Goal: Task Accomplishment & Management: Use online tool/utility

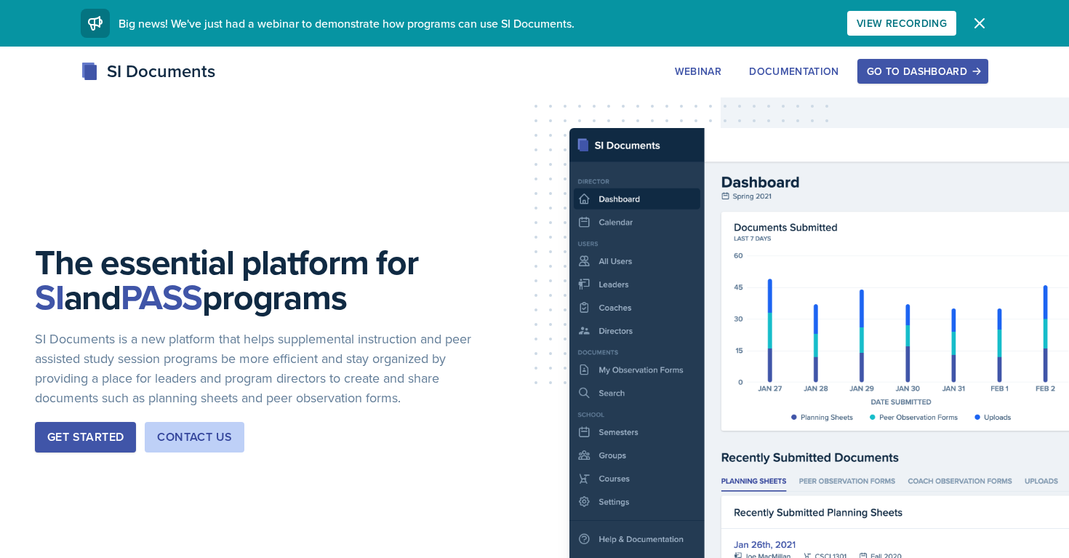
click at [898, 76] on div "Go to Dashboard" at bounding box center [923, 71] width 112 height 12
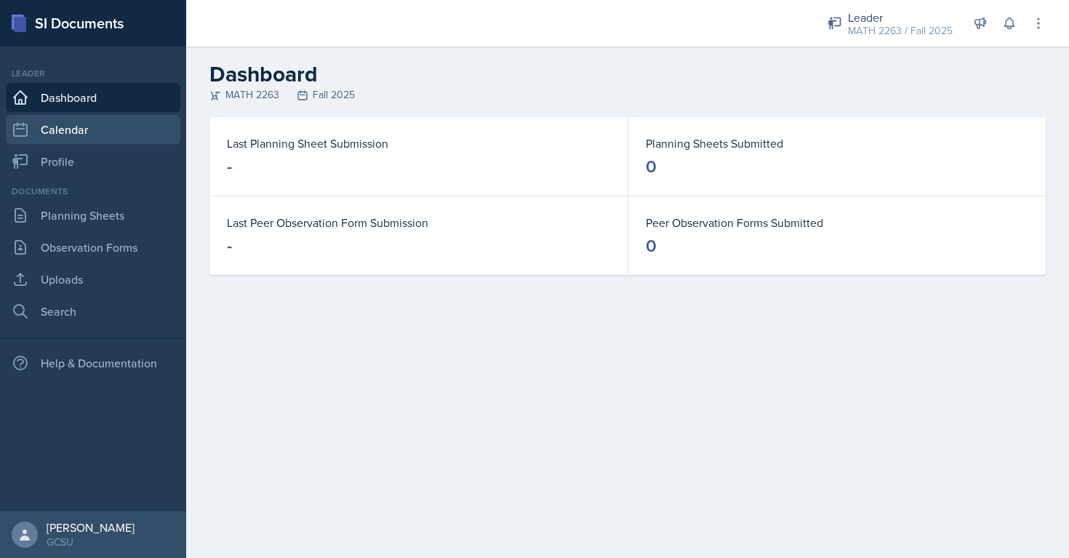
click at [95, 142] on link "Calendar" at bounding box center [93, 129] width 175 height 29
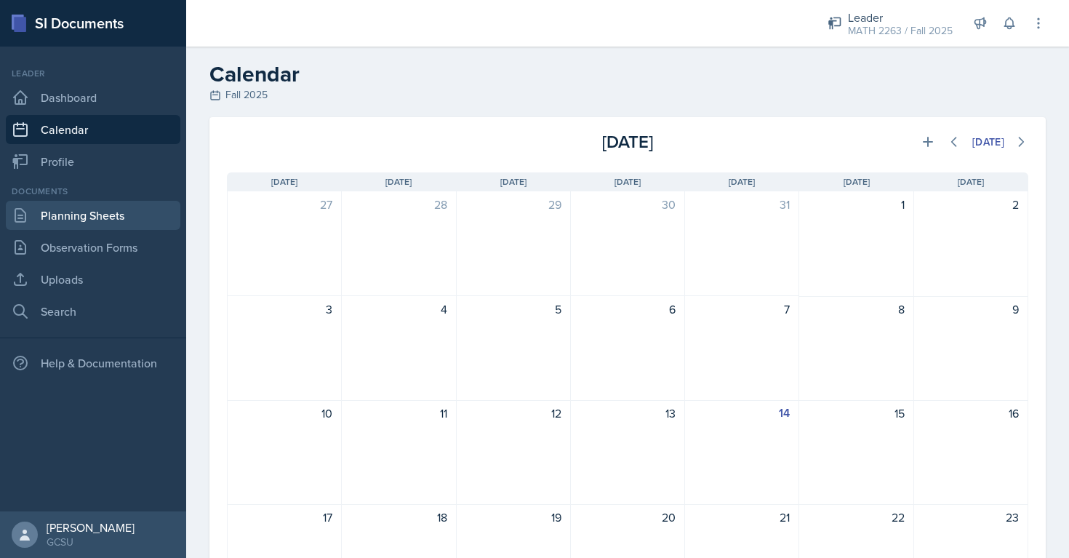
click at [112, 225] on link "Planning Sheets" at bounding box center [93, 215] width 175 height 29
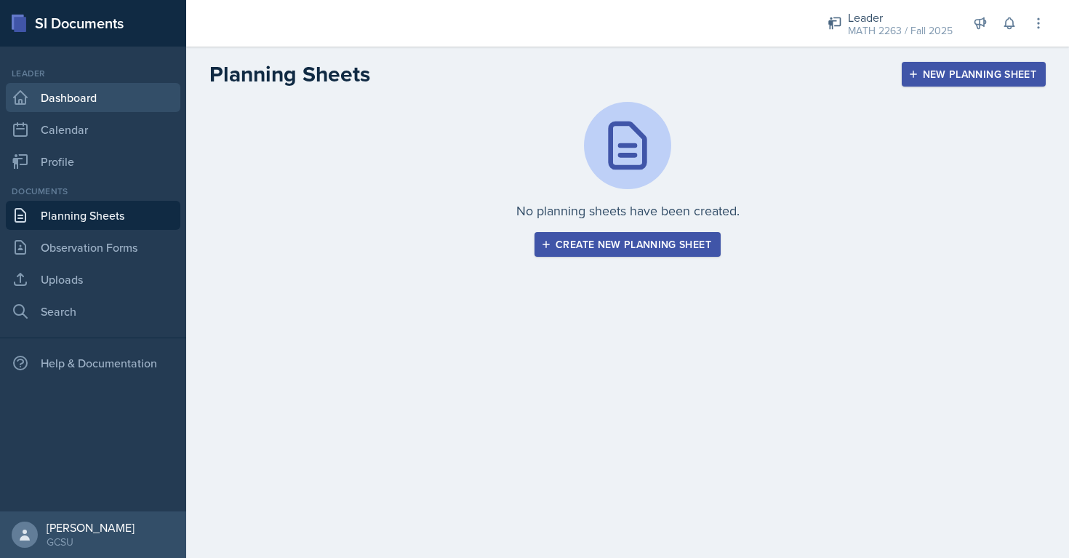
click at [114, 104] on link "Dashboard" at bounding box center [93, 97] width 175 height 29
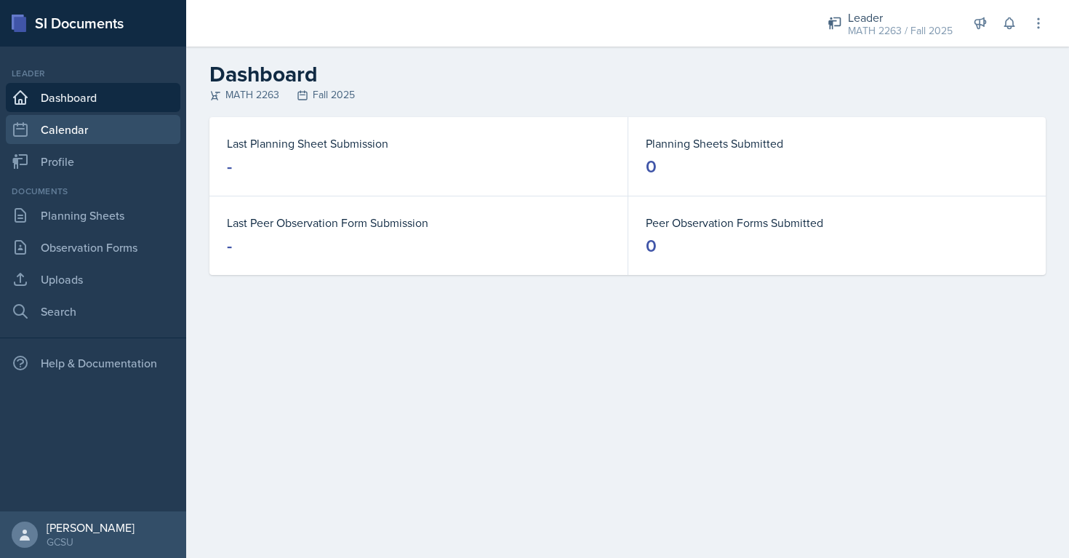
click at [132, 135] on link "Calendar" at bounding box center [93, 129] width 175 height 29
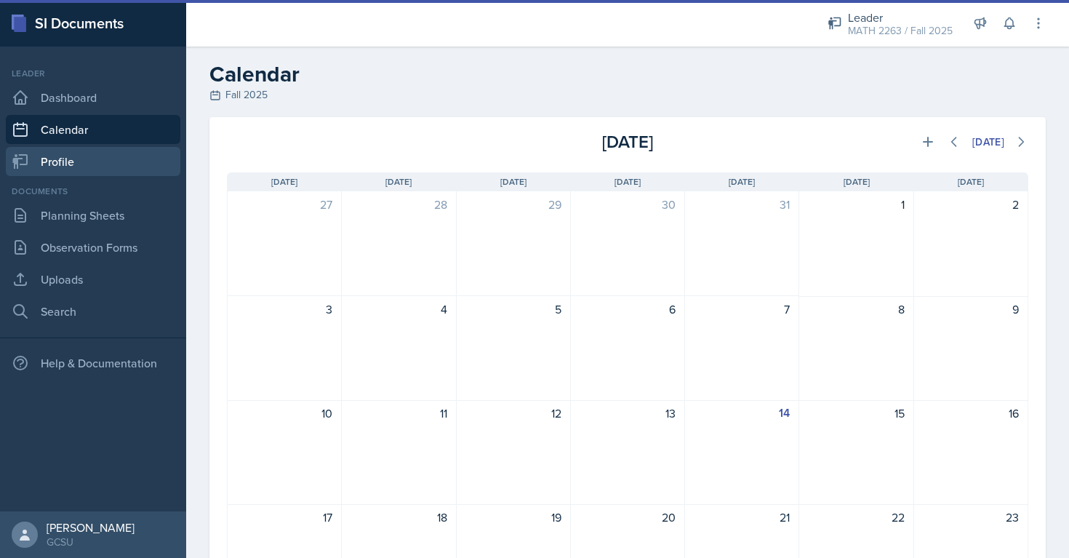
click at [109, 169] on link "Profile" at bounding box center [93, 161] width 175 height 29
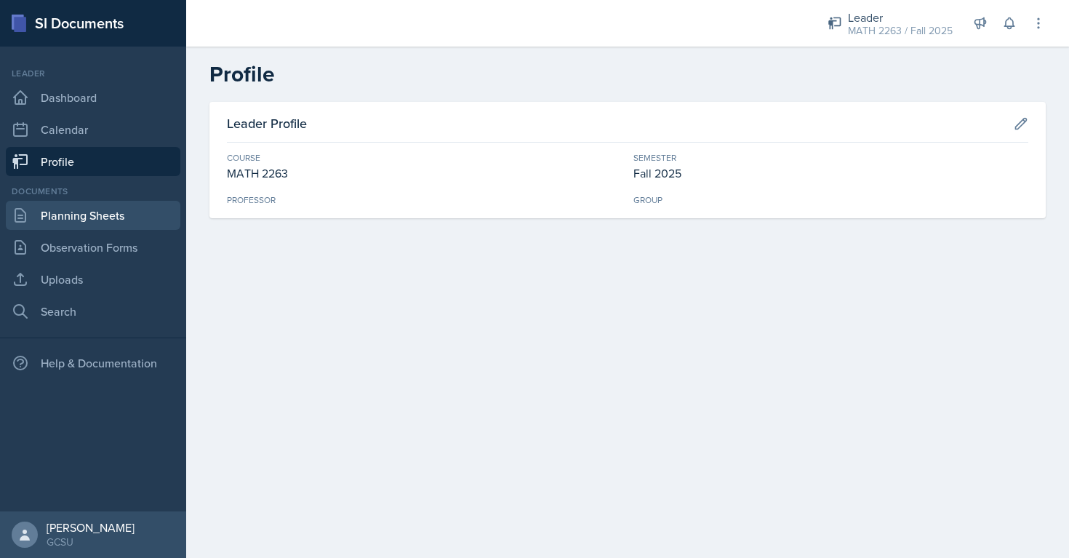
click at [92, 210] on link "Planning Sheets" at bounding box center [93, 215] width 175 height 29
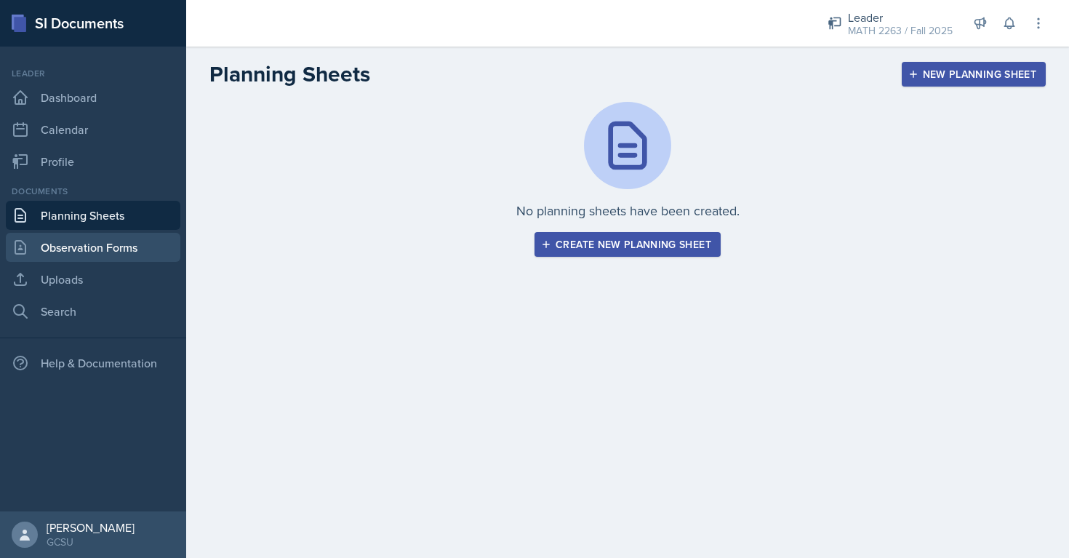
click at [99, 250] on link "Observation Forms" at bounding box center [93, 247] width 175 height 29
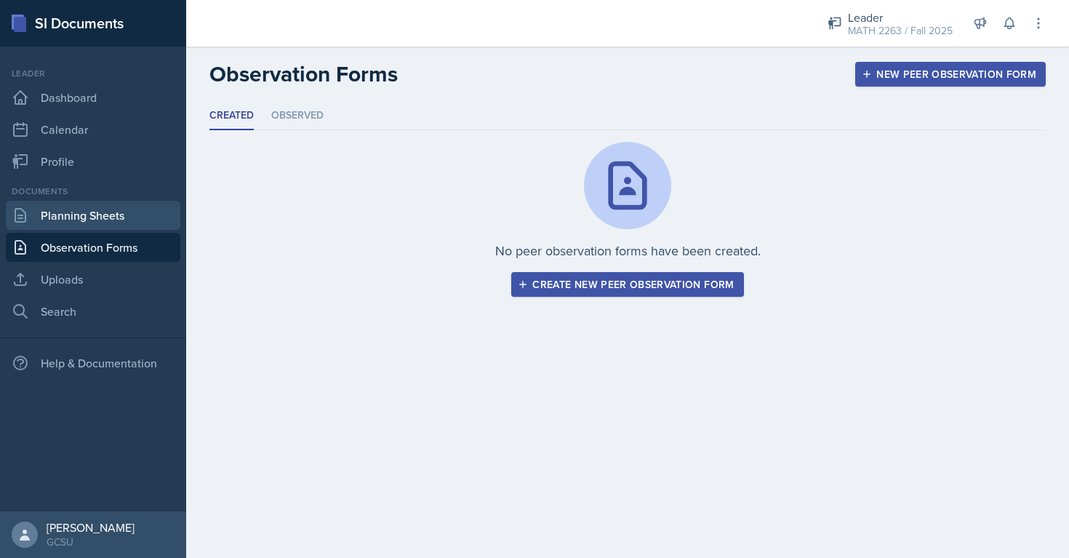
click at [105, 219] on link "Planning Sheets" at bounding box center [93, 215] width 175 height 29
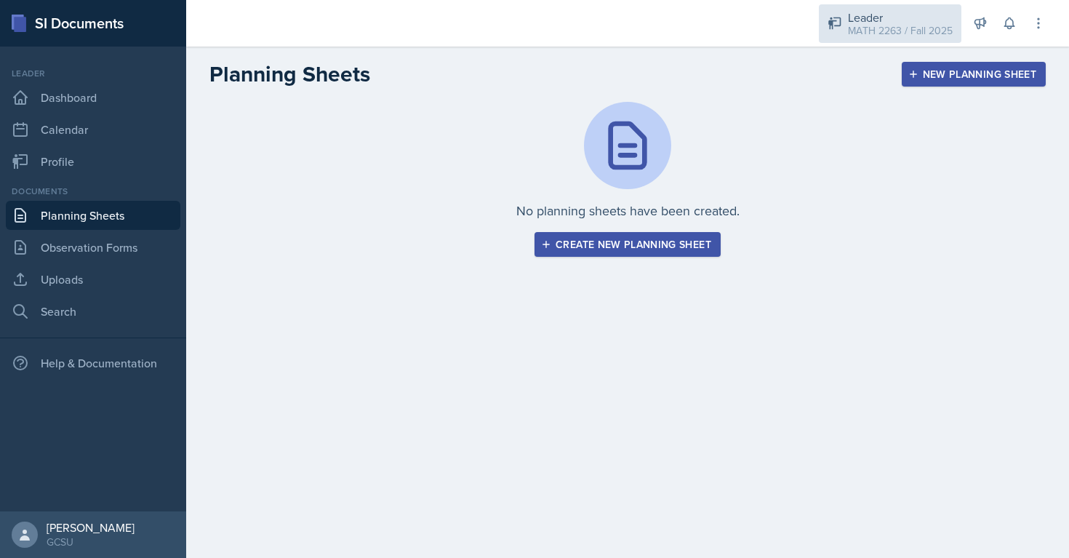
click at [876, 26] on div "MATH 2263 / Fall 2025" at bounding box center [900, 30] width 105 height 15
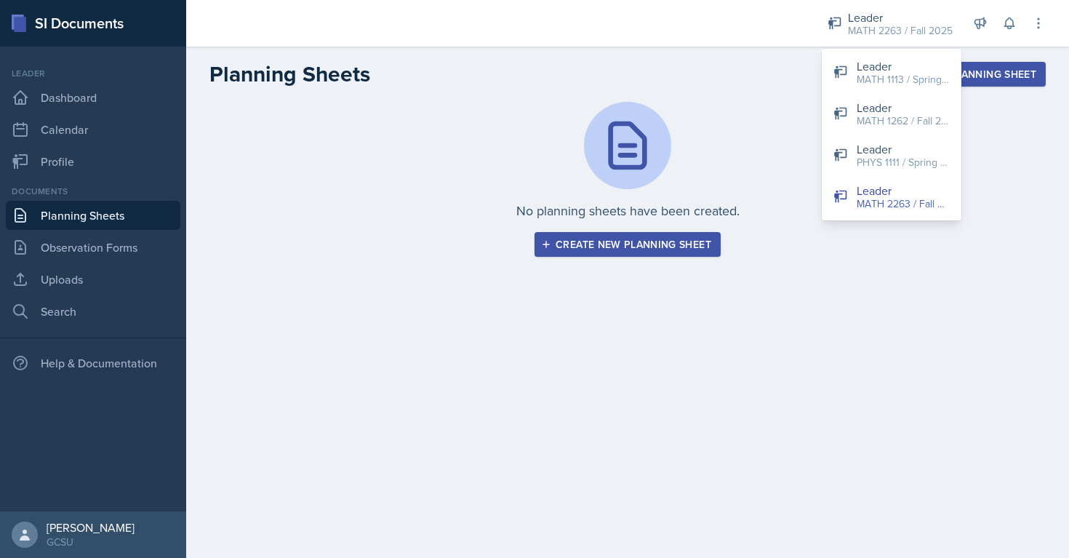
click at [710, 111] on div "No planning sheets have been created. Create new planning sheet" at bounding box center [627, 179] width 836 height 155
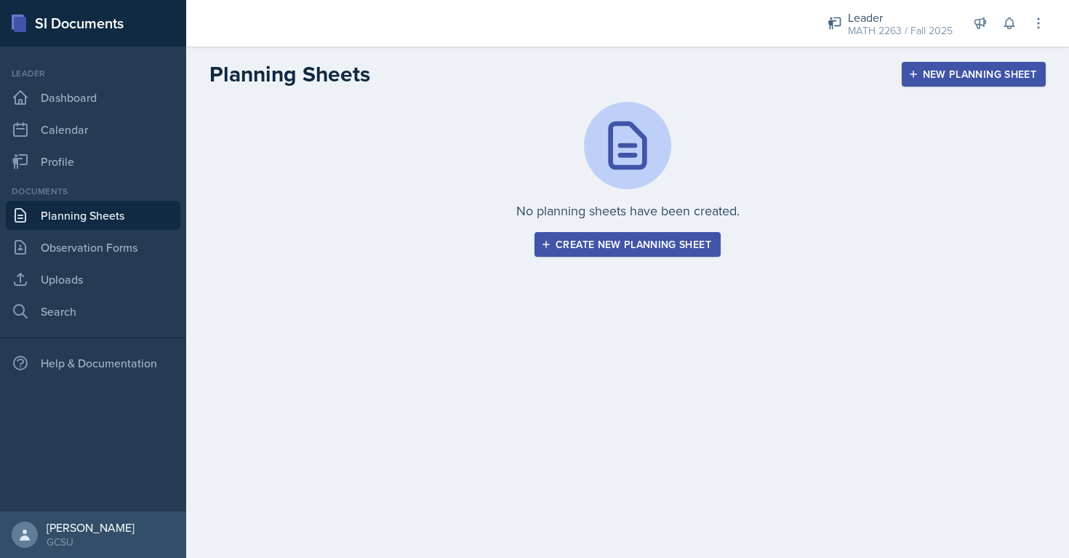
click at [298, 236] on div "No planning sheets have been created. Create new planning sheet" at bounding box center [627, 179] width 836 height 155
click at [91, 132] on link "Calendar" at bounding box center [93, 129] width 175 height 29
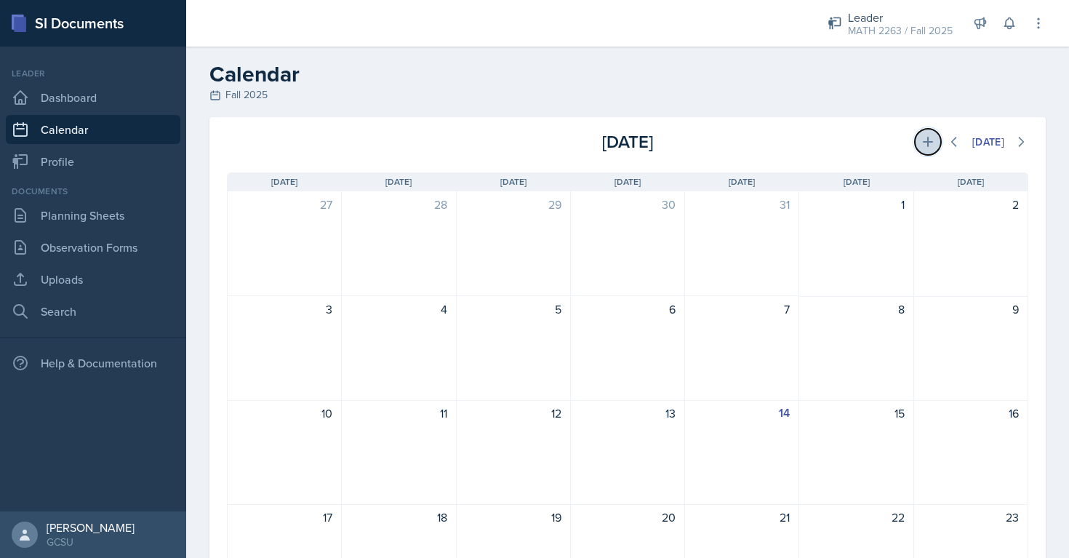
click at [933, 148] on button at bounding box center [928, 142] width 26 height 26
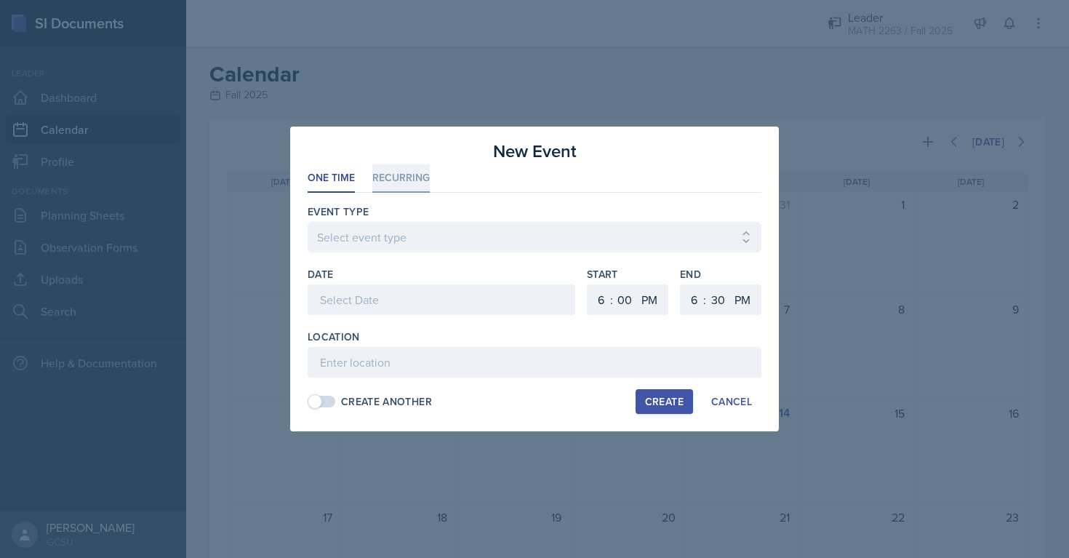
click at [386, 185] on li "Recurring" at bounding box center [400, 178] width 57 height 28
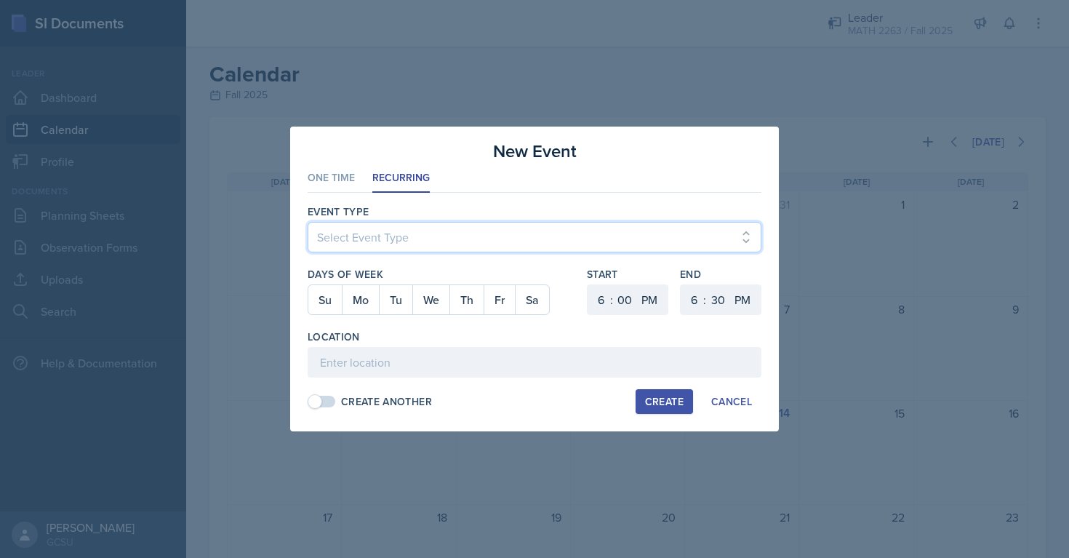
click at [385, 233] on select "Select Event Type Leader Training New Calendar Event SI Session" at bounding box center [535, 237] width 454 height 31
select select "700c1d41-4793-48d3-8616-e09499dfb71d"
click at [308, 222] on select "Select Event Type Leader Training New Calendar Event SI Session" at bounding box center [535, 237] width 454 height 31
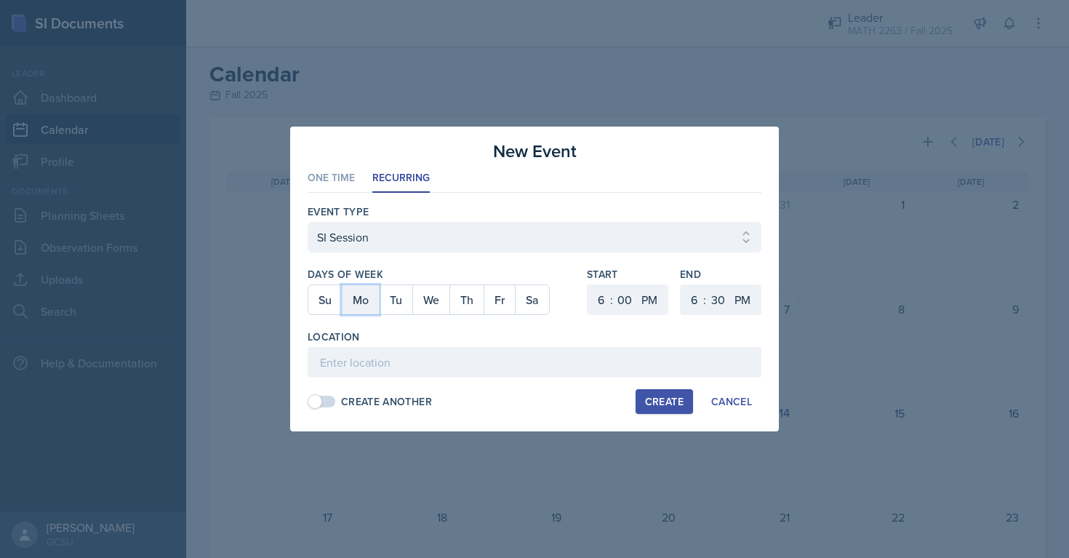
click at [361, 301] on button "Mo" at bounding box center [360, 299] width 37 height 29
click at [439, 300] on button "We" at bounding box center [430, 299] width 37 height 29
click at [604, 299] on select "1 2 3 4 5 6 7 8 9 10 11 12" at bounding box center [599, 299] width 23 height 31
select select "5"
click at [588, 284] on select "1 2 3 4 5 6 7 8 9 10 11 12" at bounding box center [599, 299] width 23 height 31
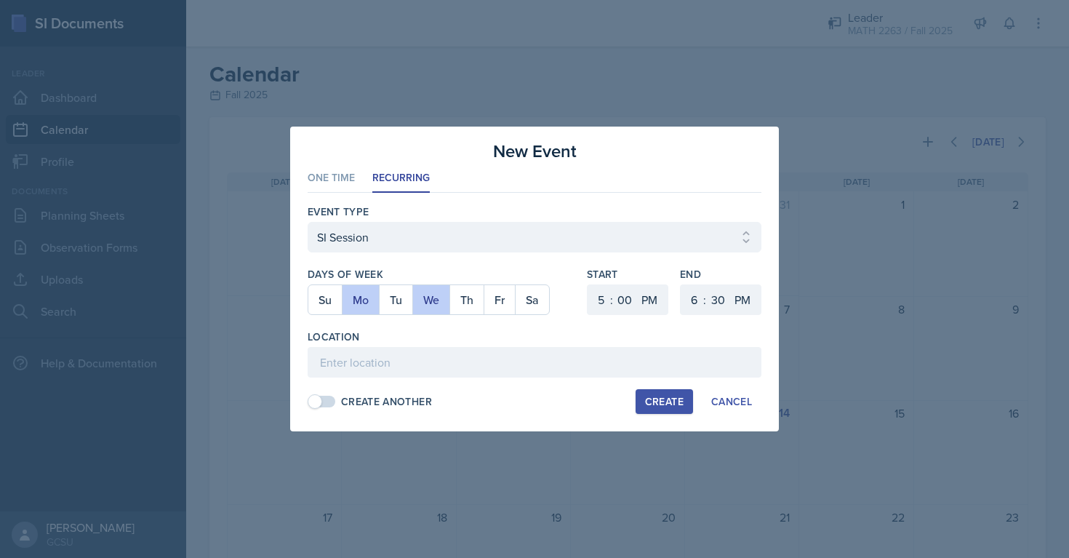
click at [682, 268] on label "End" at bounding box center [720, 274] width 81 height 15
click at [663, 409] on button "Create" at bounding box center [664, 401] width 57 height 25
select select
select select "6"
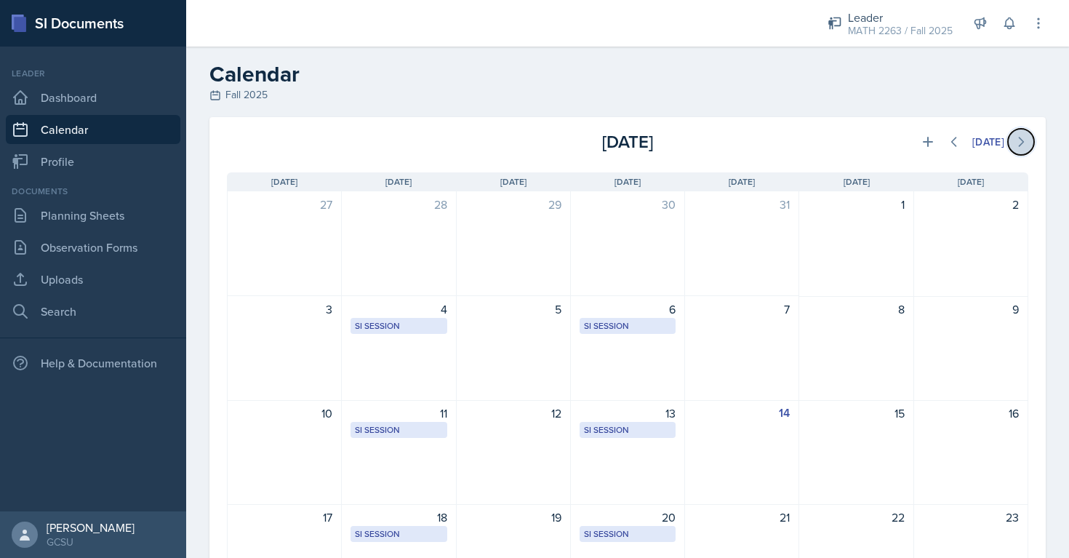
click at [1021, 141] on icon at bounding box center [1021, 142] width 15 height 15
click at [1021, 143] on icon at bounding box center [1021, 141] width 4 height 9
click at [948, 145] on icon at bounding box center [954, 142] width 15 height 15
click at [926, 149] on button at bounding box center [928, 142] width 26 height 26
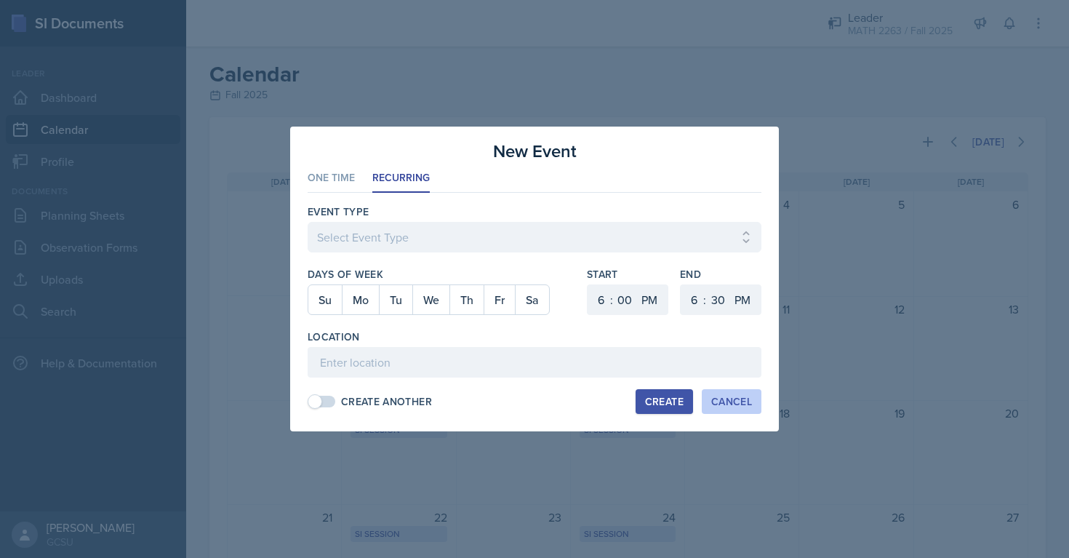
click at [748, 397] on div "Cancel" at bounding box center [731, 402] width 41 height 12
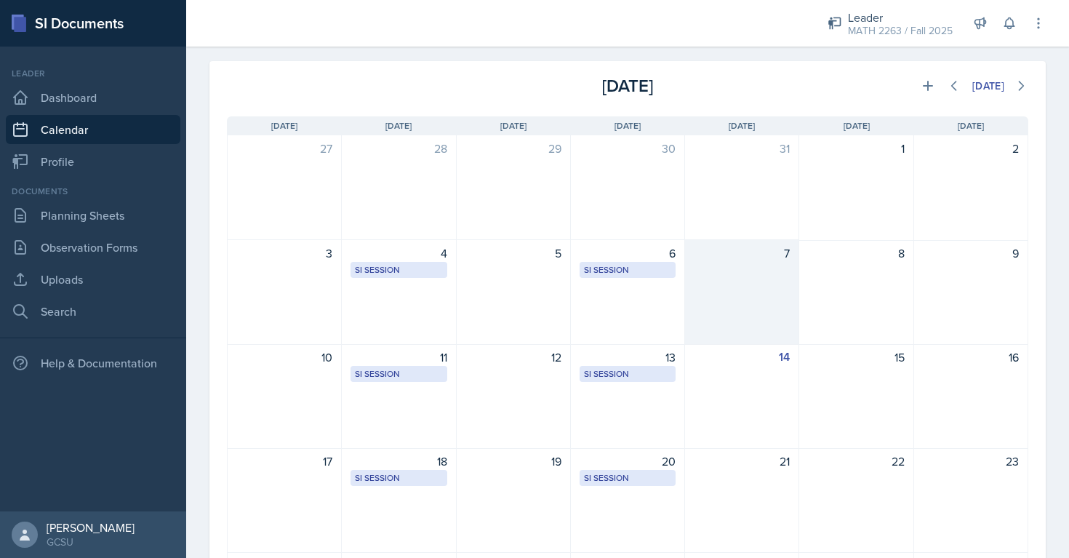
scroll to position [25, 0]
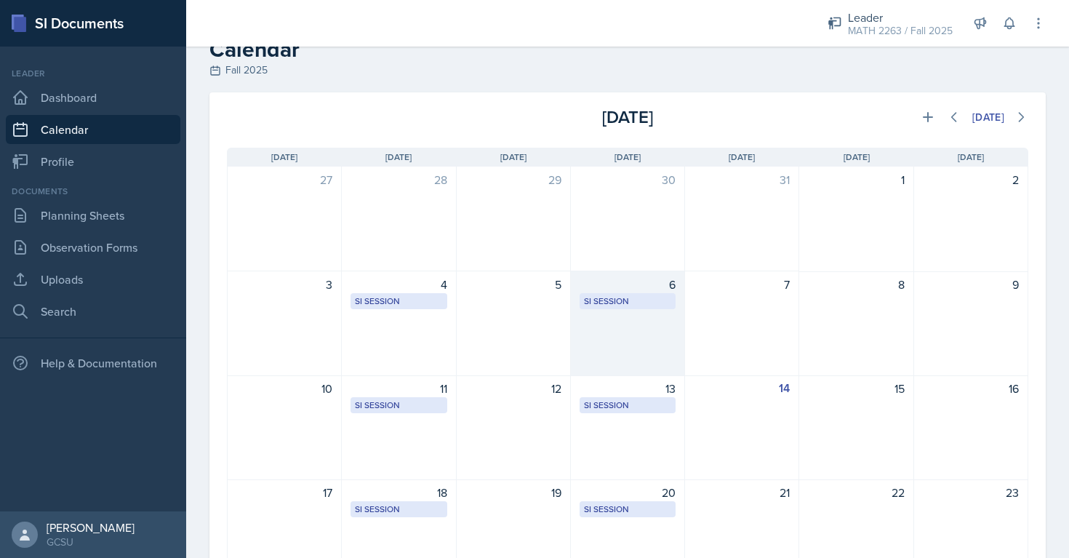
click at [632, 295] on div "SI Session" at bounding box center [627, 301] width 87 height 13
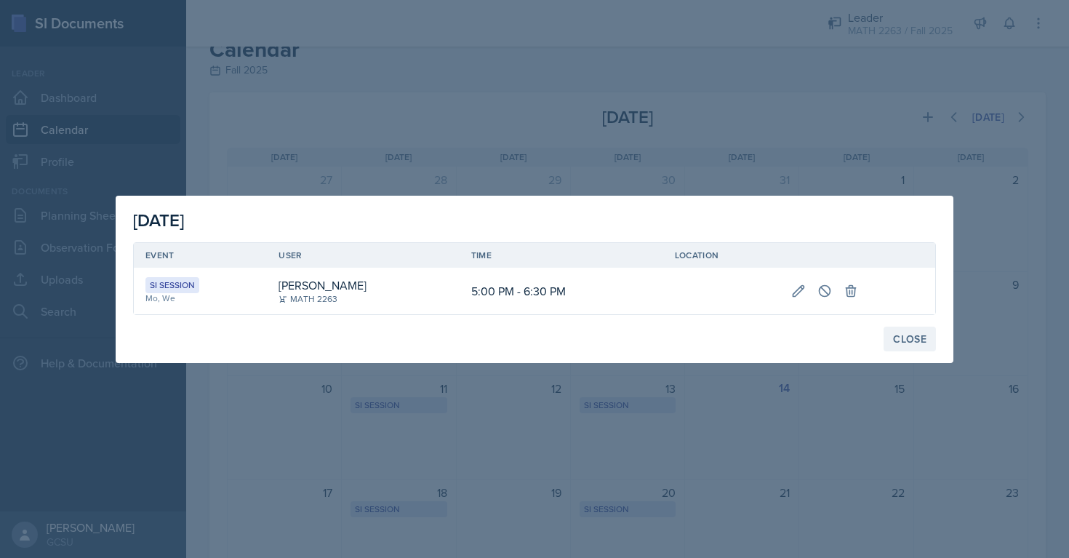
click at [919, 344] on div "Close" at bounding box center [909, 339] width 33 height 12
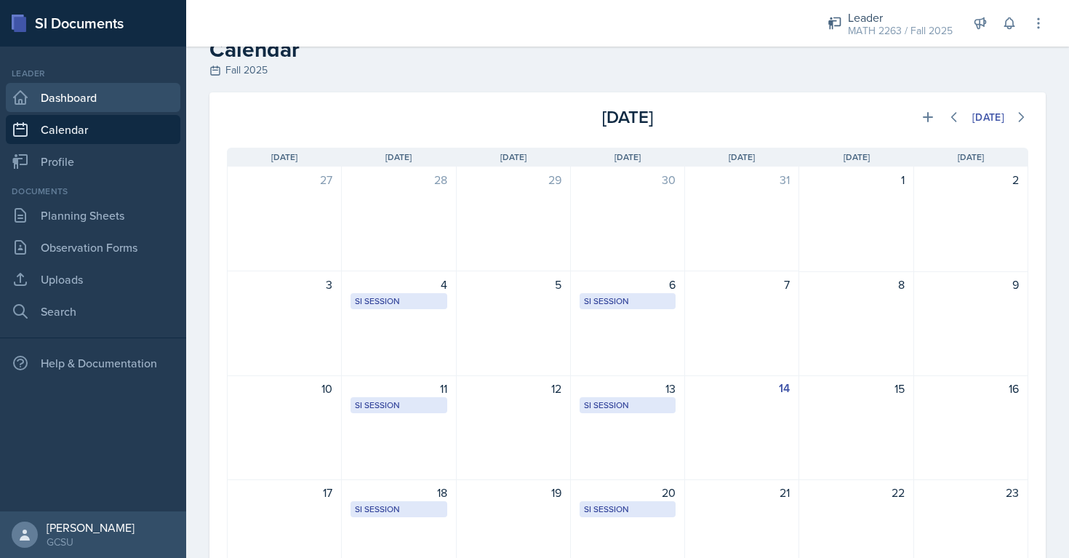
click at [108, 104] on link "Dashboard" at bounding box center [93, 97] width 175 height 29
